Goal: Find specific page/section: Find specific page/section

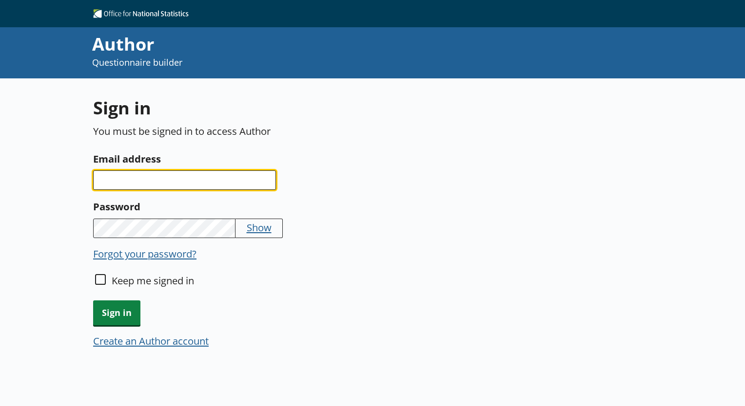
click at [143, 180] on input "Email address" at bounding box center [184, 180] width 183 height 19
type input "[EMAIL_ADDRESS][DOMAIN_NAME]"
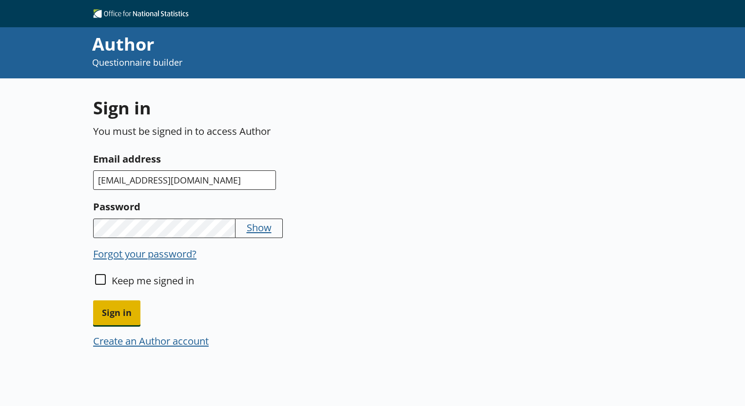
click at [114, 319] on span "Sign in" at bounding box center [116, 313] width 47 height 25
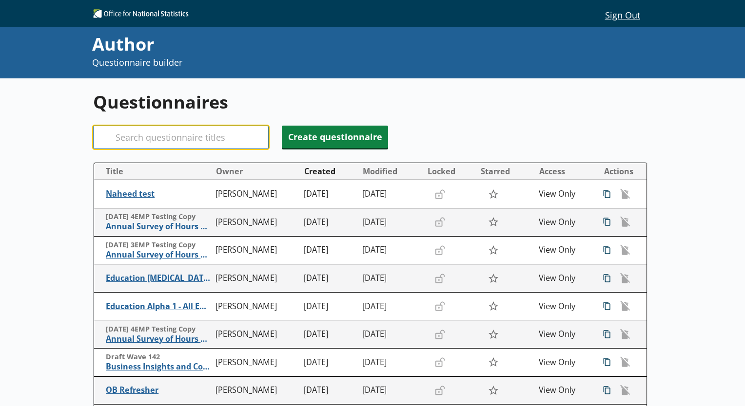
click at [197, 128] on input "Search" at bounding box center [180, 137] width 175 height 23
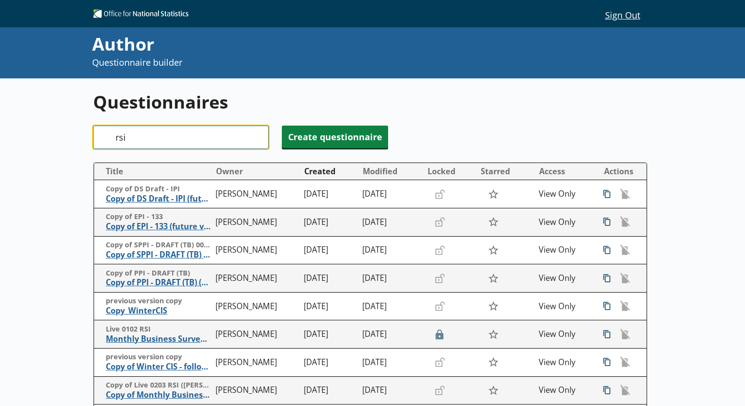
type input "rsi"
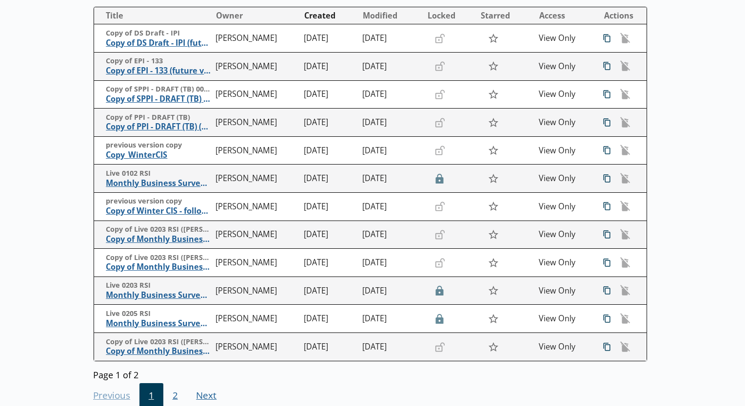
scroll to position [156, 0]
click at [173, 396] on span "2" at bounding box center [175, 397] width 24 height 26
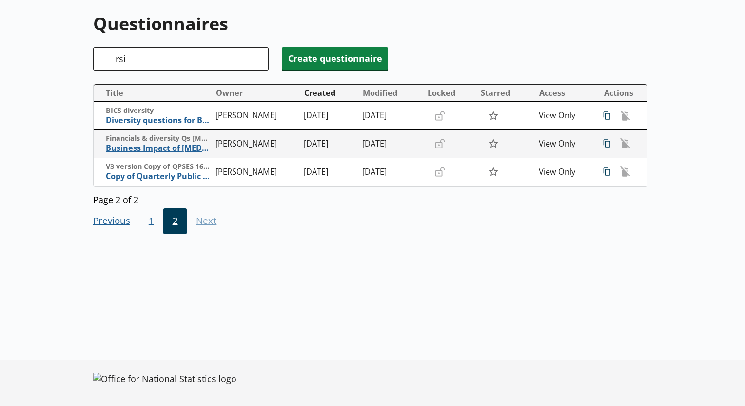
scroll to position [0, 0]
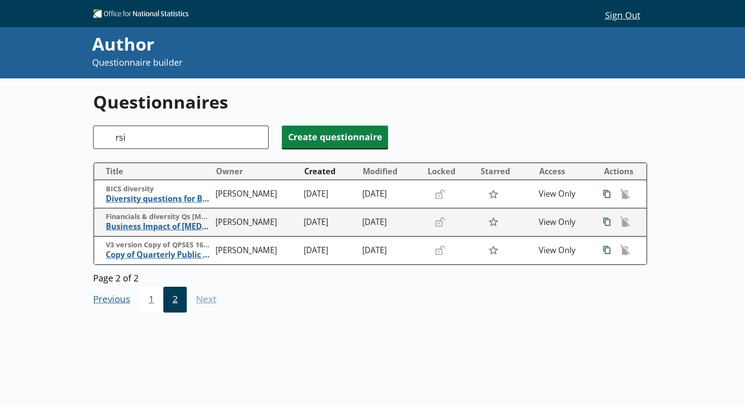
click at [151, 302] on span "1" at bounding box center [151, 300] width 24 height 26
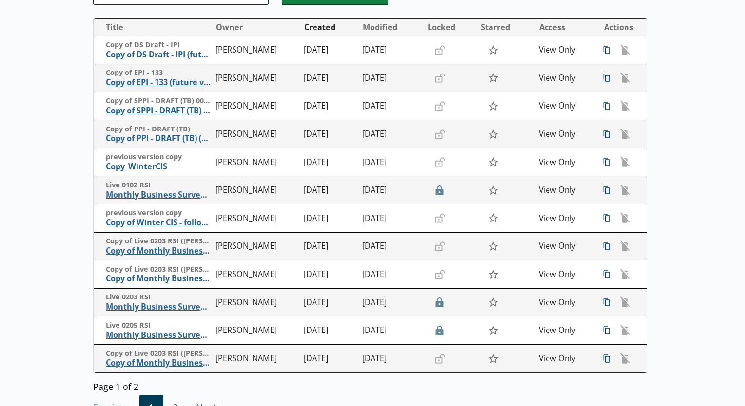
scroll to position [142, 0]
